Goal: Task Accomplishment & Management: Manage account settings

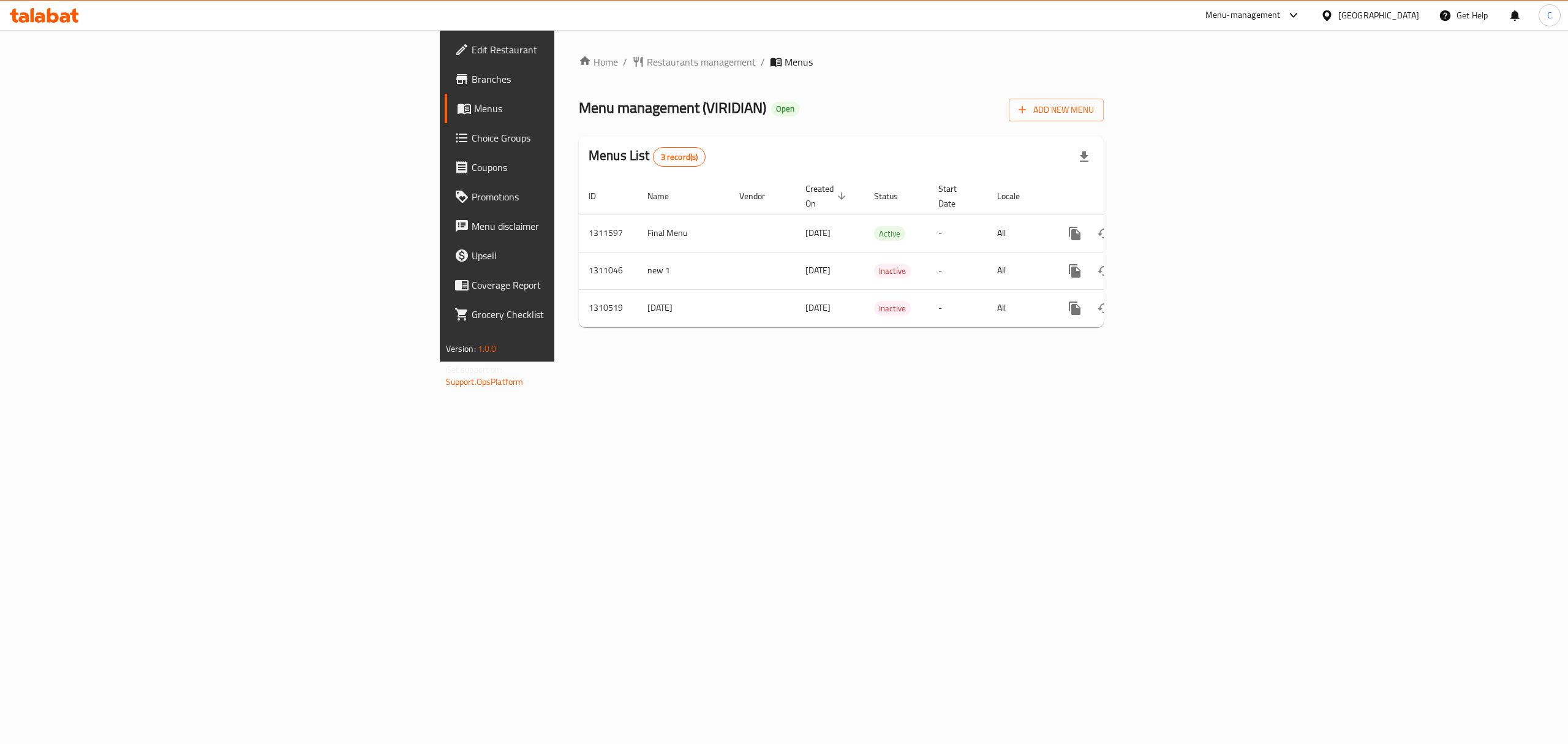
click at [829, 361] on div "Home / Restaurants management / Menus Menu management ( VIRIDIAN ) Open Add New…" at bounding box center [841, 196] width 574 height 332
click at [647, 66] on span "Restaurants management" at bounding box center [701, 62] width 109 height 15
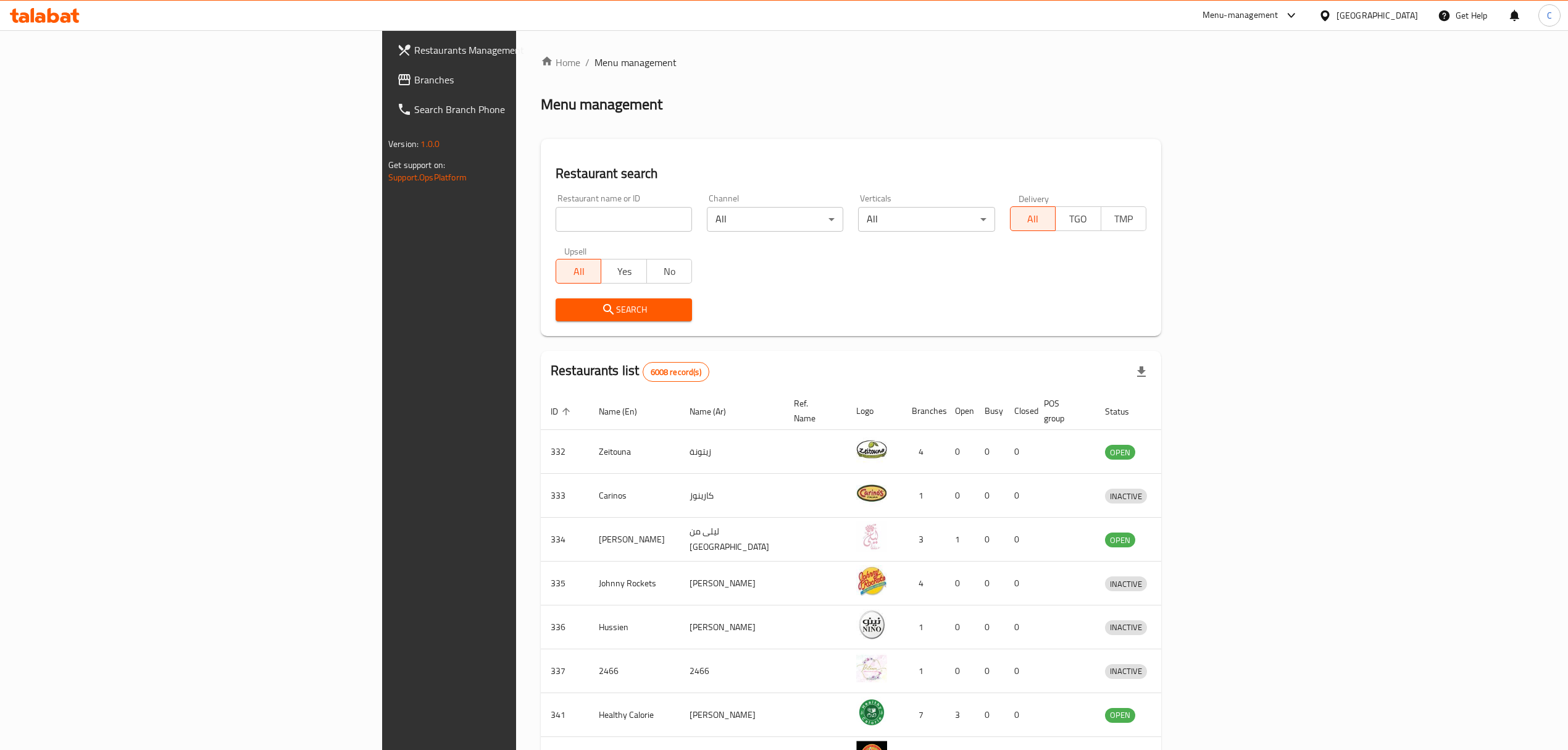
drag, startPoint x: 480, startPoint y: 206, endPoint x: 508, endPoint y: 235, distance: 40.3
click at [556, 209] on div "Restaurant name or ID Restaurant name or ID" at bounding box center [624, 213] width 137 height 38
click at [556, 217] on input "search" at bounding box center [624, 219] width 137 height 25
click at [541, 157] on div "Restaurant search Restaurant name or ID Restaurant name or ID Channel All ​ Ver…" at bounding box center [851, 237] width 620 height 197
click at [556, 230] on input "search" at bounding box center [624, 219] width 137 height 25
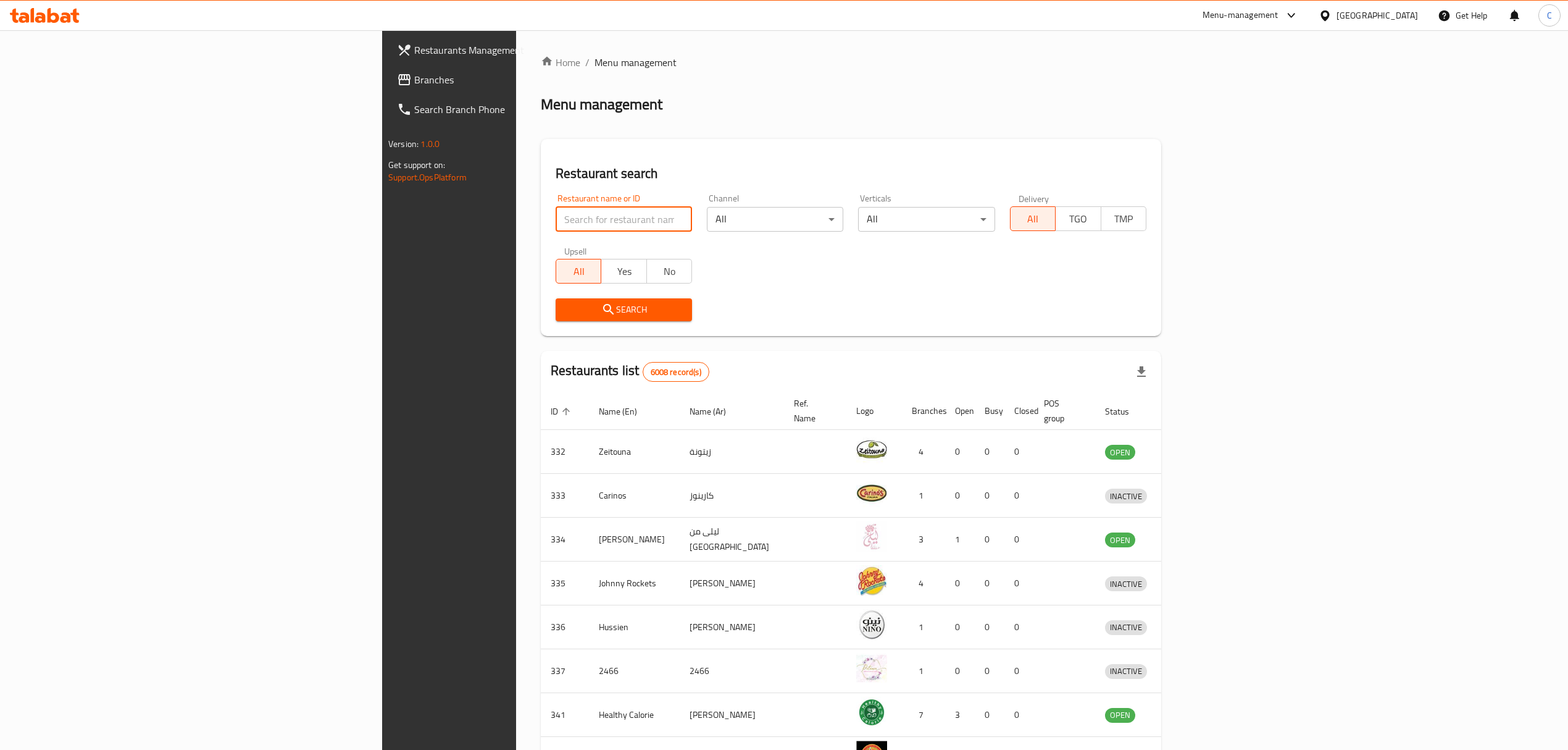
click at [559, 226] on input "search" at bounding box center [624, 219] width 137 height 25
click at [564, 225] on input "search" at bounding box center [624, 219] width 137 height 25
type input "goenchin"
click button "Search" at bounding box center [624, 310] width 137 height 23
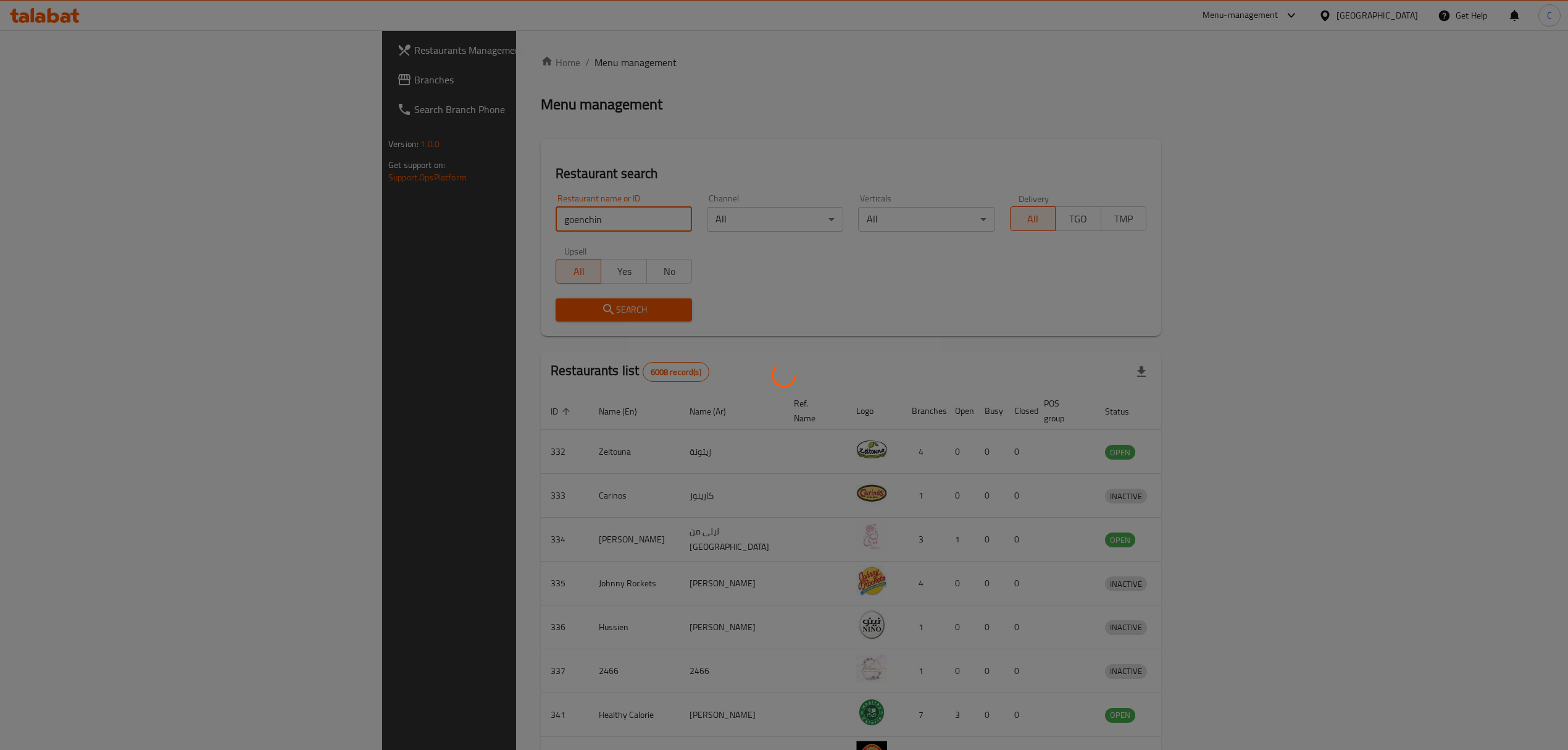
click button "Search" at bounding box center [624, 310] width 137 height 23
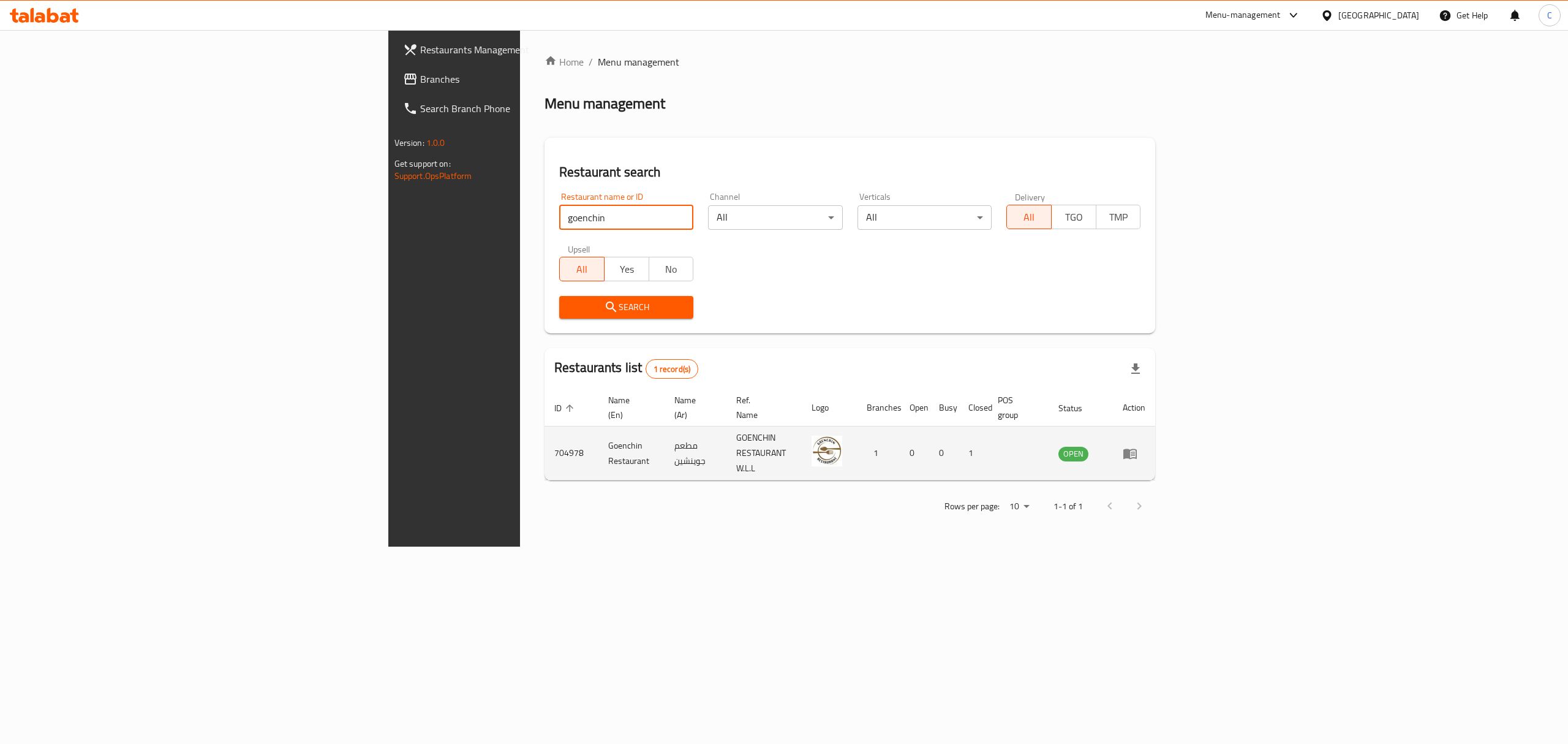
click at [1146, 446] on link "enhanced table" at bounding box center [1134, 453] width 23 height 15
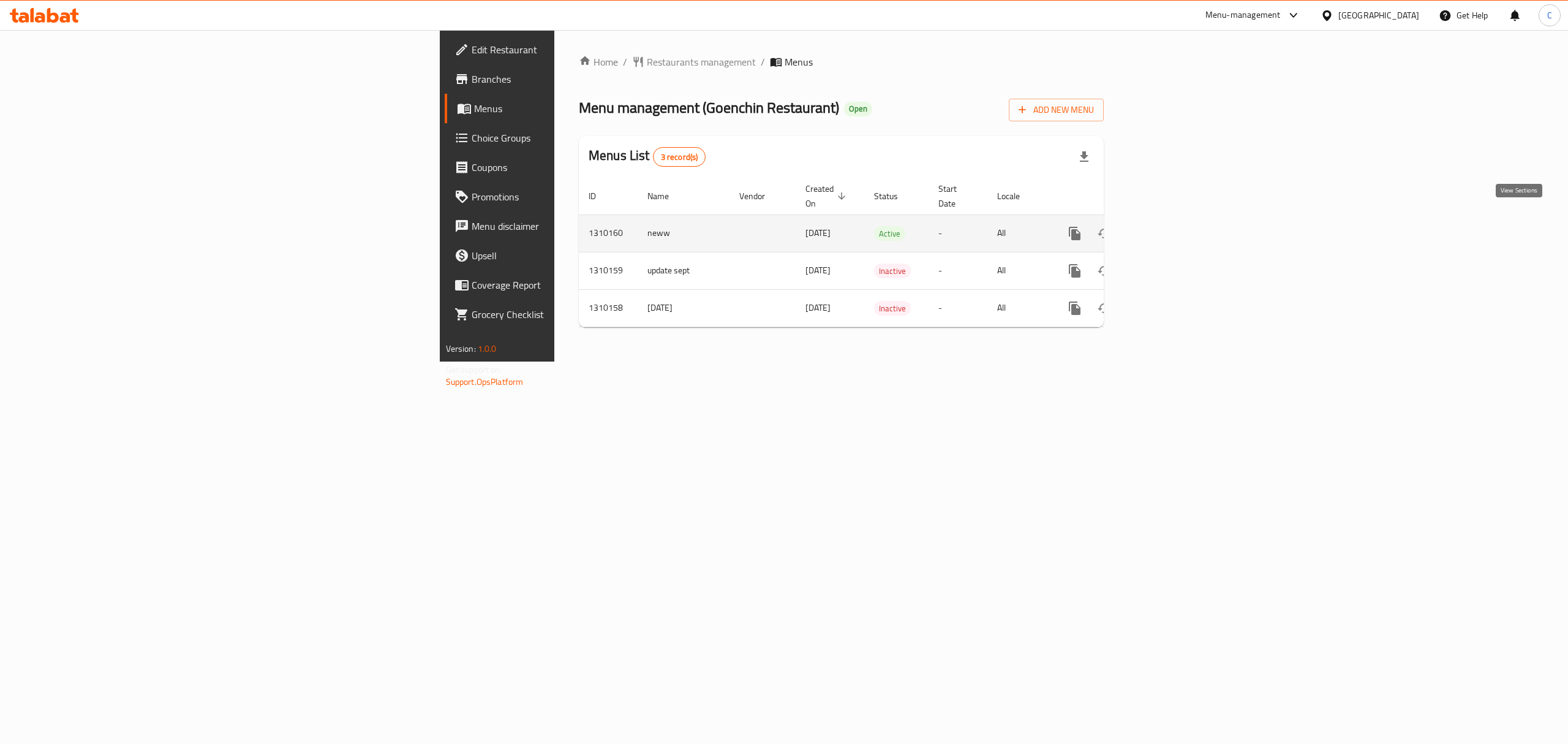
click at [1171, 226] on icon "enhanced table" at bounding box center [1163, 233] width 15 height 15
